Goal: Transaction & Acquisition: Purchase product/service

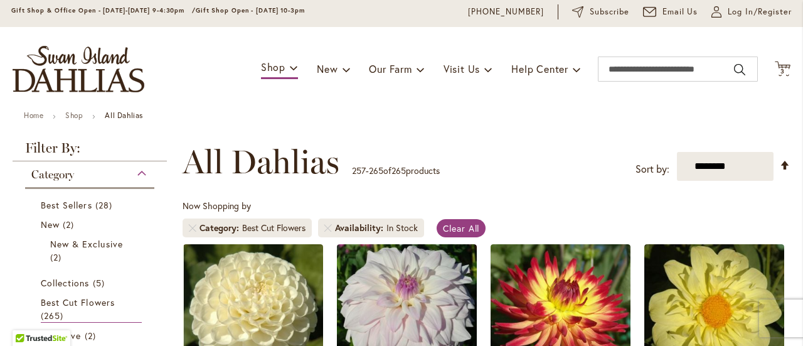
scroll to position [63, 0]
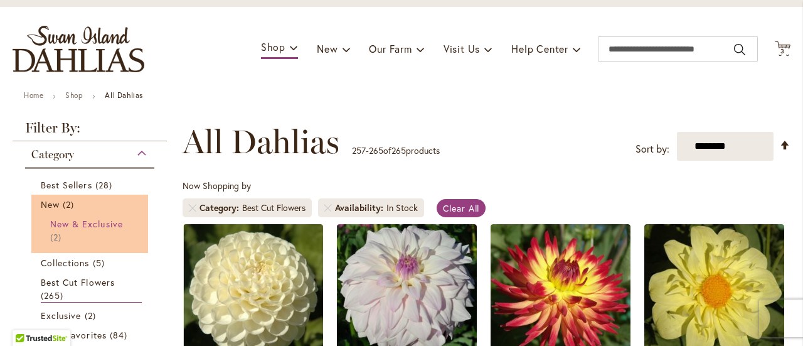
click at [56, 227] on span "New & Exclusive" at bounding box center [86, 224] width 73 height 12
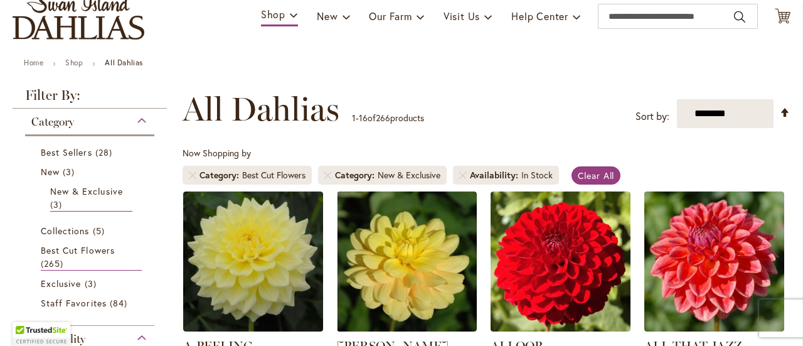
scroll to position [87, 0]
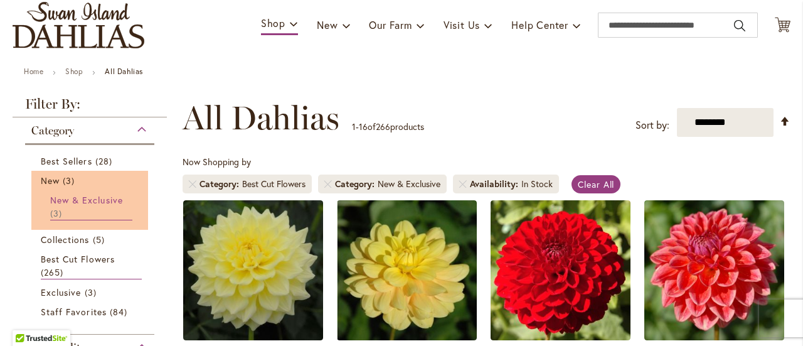
click at [99, 195] on span "New & Exclusive" at bounding box center [86, 200] width 73 height 12
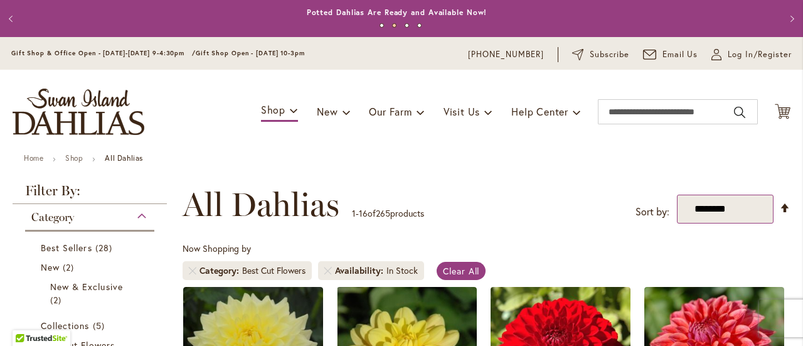
click at [740, 214] on select "**********" at bounding box center [725, 208] width 97 height 29
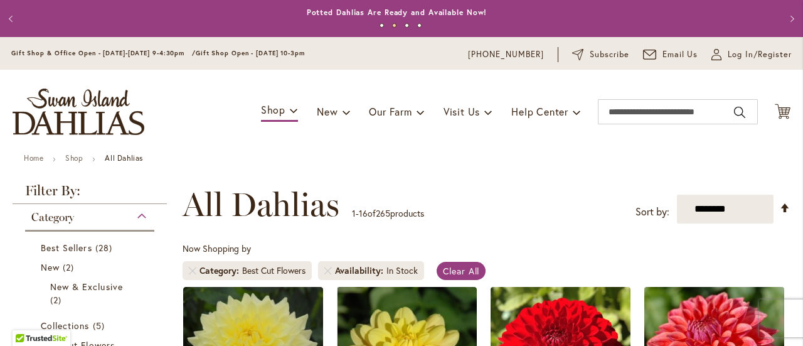
select select "**********"
click at [677, 194] on select "**********" at bounding box center [725, 208] width 97 height 29
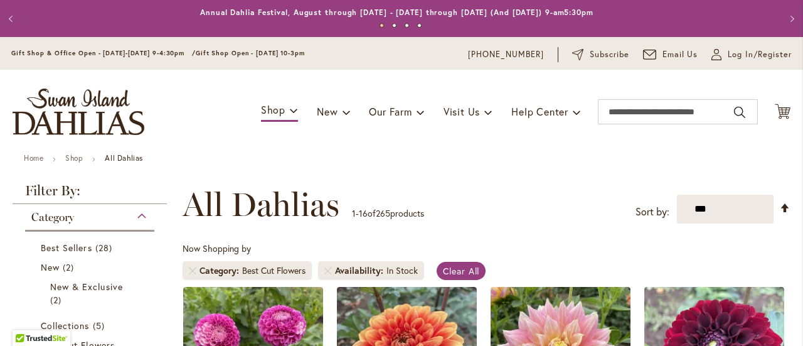
scroll to position [194, 0]
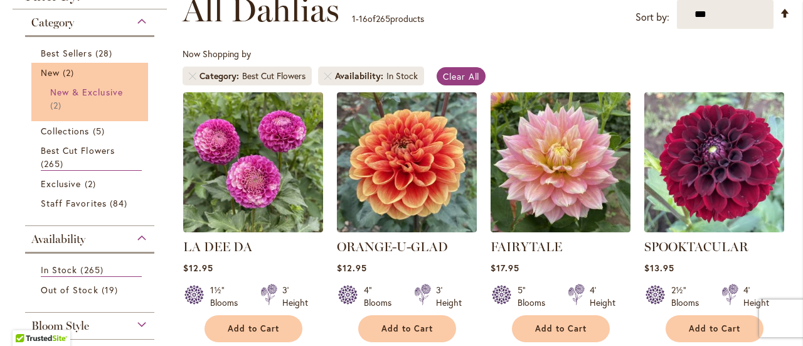
click at [74, 99] on link "New & Exclusive 2 items" at bounding box center [91, 98] width 82 height 26
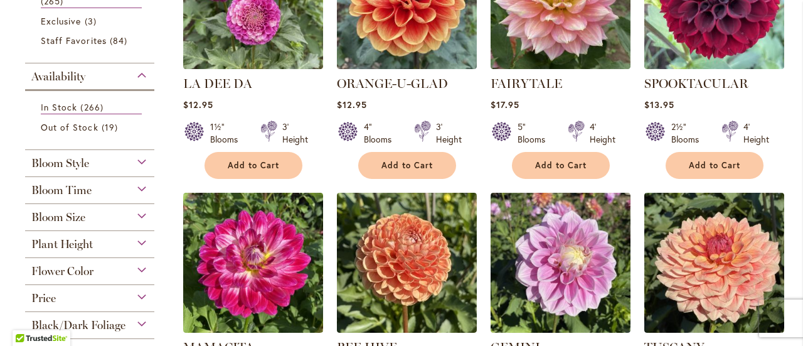
scroll to position [483, 0]
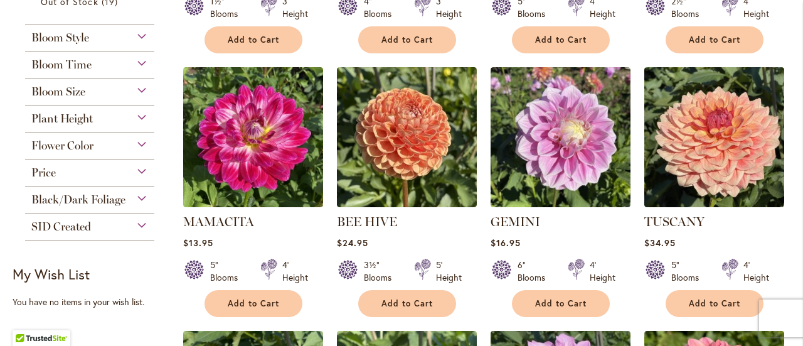
click at [143, 57] on div "Bloom Time" at bounding box center [89, 61] width 129 height 20
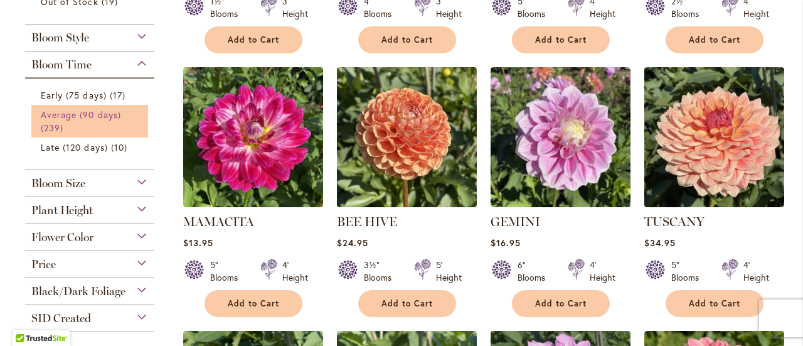
click at [95, 109] on span "Average (90 days)" at bounding box center [81, 115] width 80 height 12
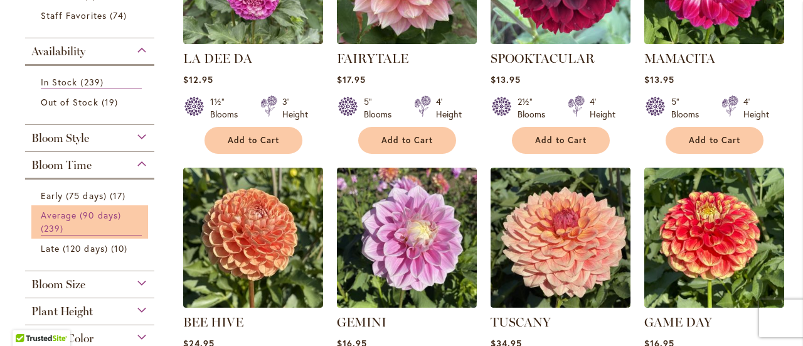
scroll to position [571, 0]
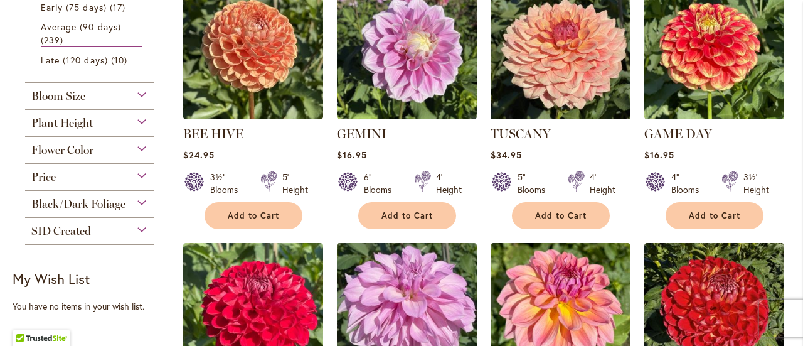
click at [108, 143] on div "Flower Color" at bounding box center [89, 147] width 129 height 20
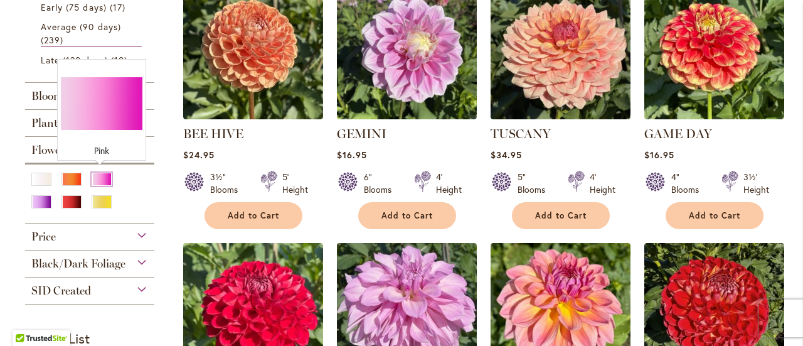
click at [98, 177] on div "Pink" at bounding box center [102, 179] width 20 height 13
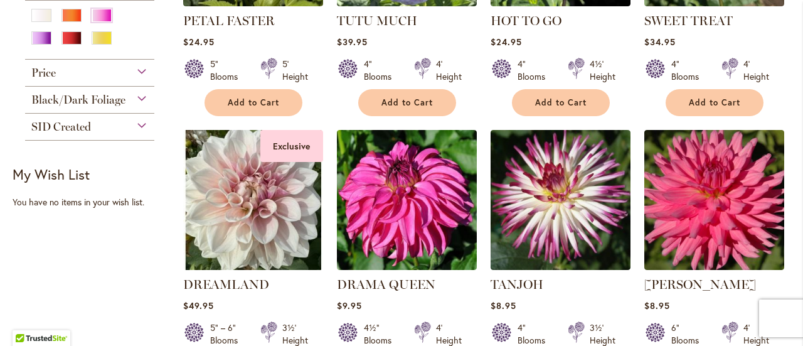
scroll to position [696, 0]
